Goal: Find specific page/section: Find specific page/section

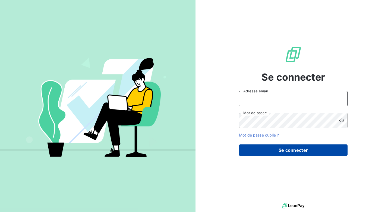
type input "[EMAIL_ADDRESS][DOMAIN_NAME]"
click at [270, 149] on button "Se connecter" at bounding box center [293, 149] width 109 height 11
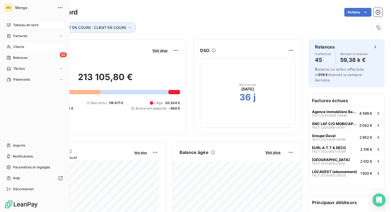
click at [11, 46] on div "Clients" at bounding box center [34, 46] width 61 height 9
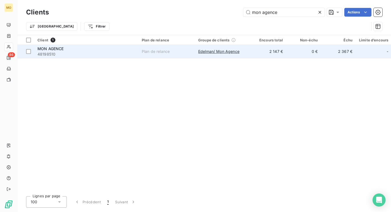
type input "mon agence"
click at [98, 49] on div "MON AGENCE" at bounding box center [87, 48] width 98 height 5
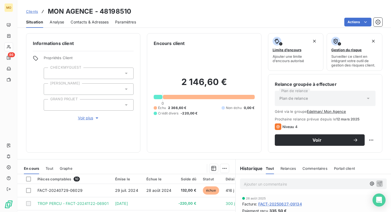
click at [84, 22] on span "Contacts & Adresses" at bounding box center [90, 21] width 38 height 5
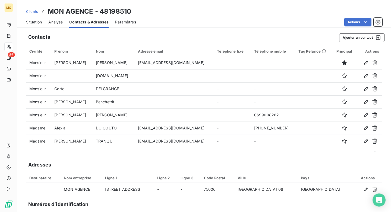
click at [42, 25] on div "Situation" at bounding box center [34, 21] width 16 height 11
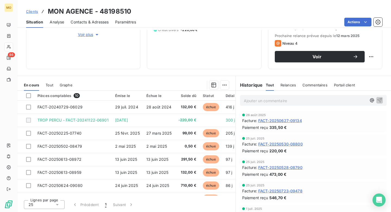
scroll to position [3, 0]
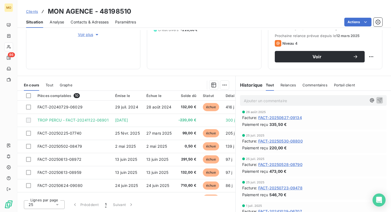
click at [314, 88] on div "Commentaires" at bounding box center [315, 84] width 25 height 11
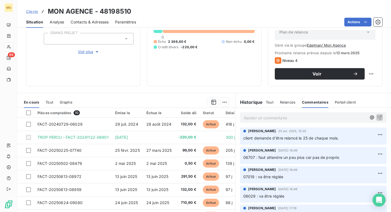
scroll to position [83, 0]
